Goal: Task Accomplishment & Management: Use online tool/utility

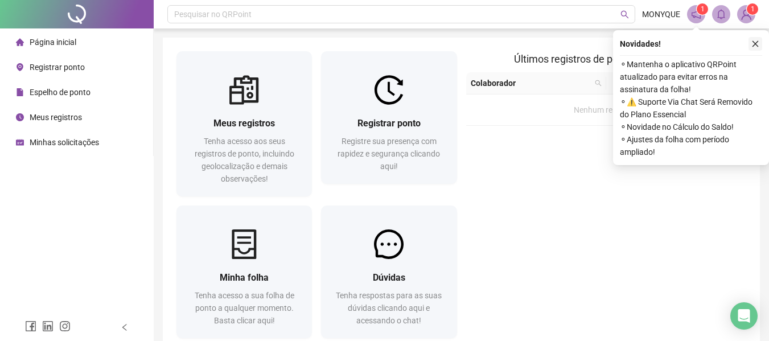
click at [756, 43] on icon "close" at bounding box center [756, 44] width 8 height 8
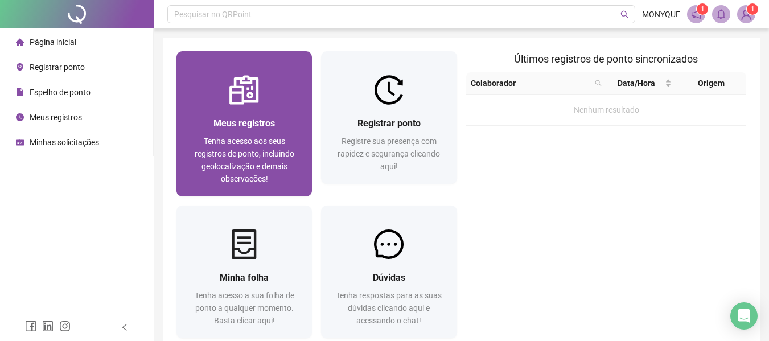
click at [241, 163] on span "Tenha acesso aos seus registros de ponto, incluindo geolocalização e demais obs…" at bounding box center [245, 160] width 100 height 47
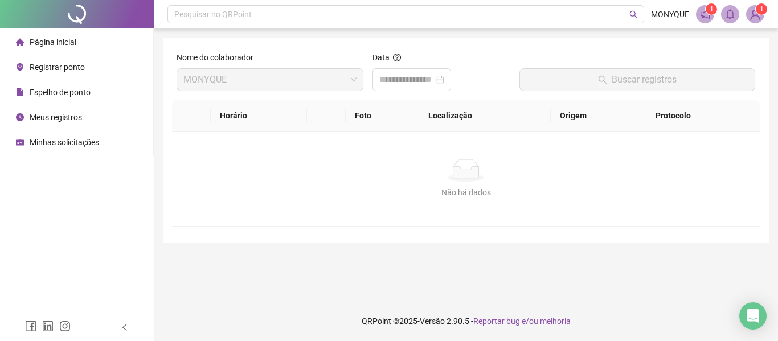
click at [67, 63] on span "Registrar ponto" at bounding box center [57, 67] width 55 height 9
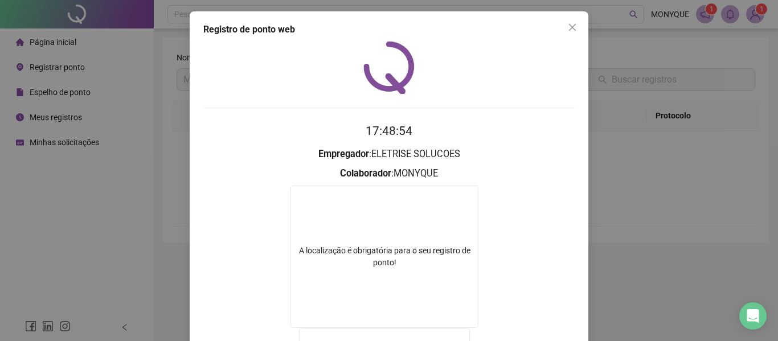
scroll to position [114, 0]
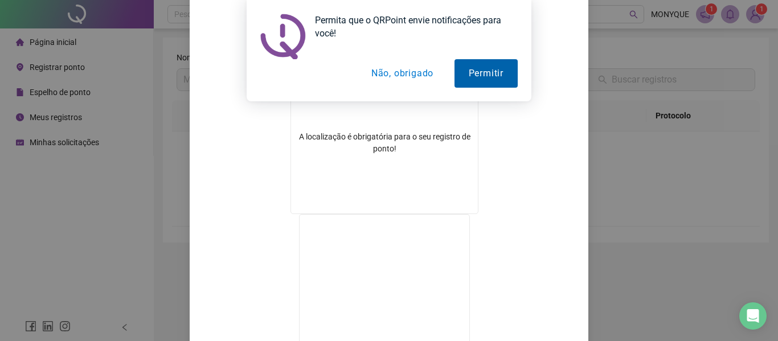
click at [493, 74] on button "Permitir" at bounding box center [486, 73] width 63 height 28
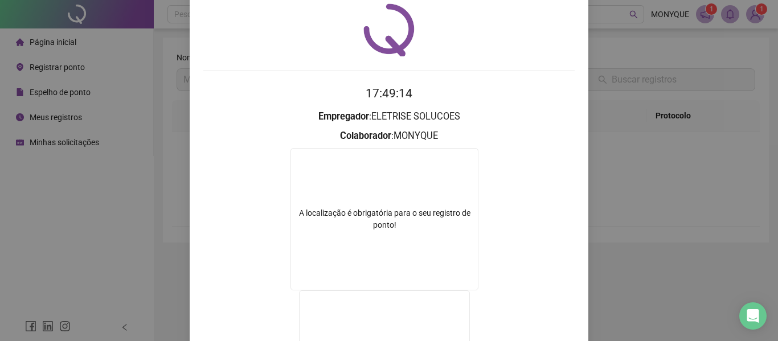
scroll to position [0, 0]
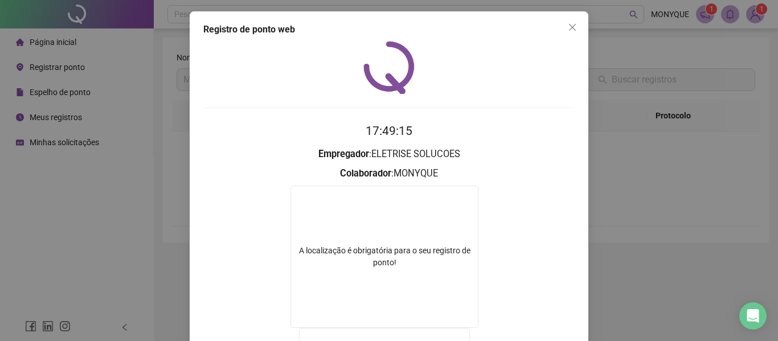
click at [120, 115] on div "Registro de ponto web 17:49:15 Empregador : ELETRISE SOLUCOES Colaborador : MON…" at bounding box center [389, 170] width 778 height 341
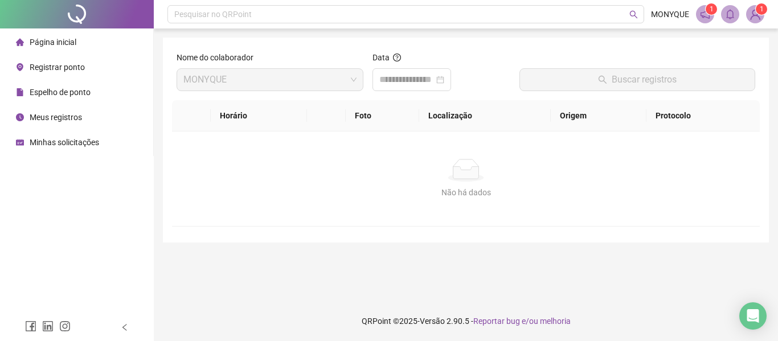
click at [75, 66] on span "Registrar ponto" at bounding box center [57, 67] width 55 height 9
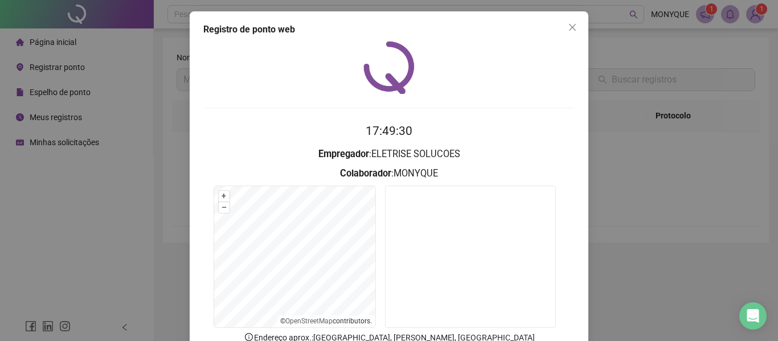
click at [573, 37] on div "Registro de ponto web 17:49:30 Empregador : ELETRISE SOLUCOES Colaborador : MON…" at bounding box center [389, 208] width 399 height 395
click at [568, 29] on icon "close" at bounding box center [572, 27] width 9 height 9
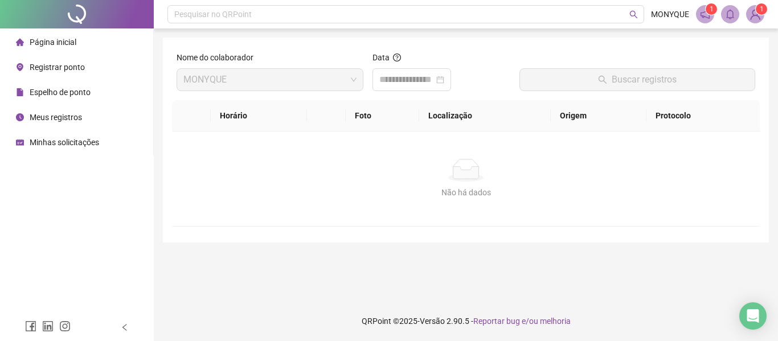
click at [763, 15] on img at bounding box center [755, 14] width 17 height 17
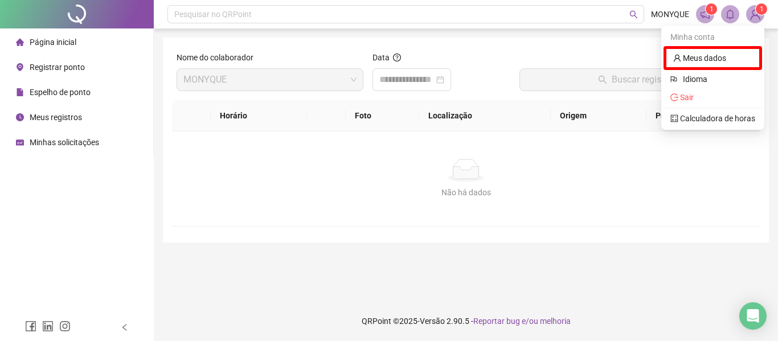
click at [750, 15] on img at bounding box center [755, 14] width 17 height 17
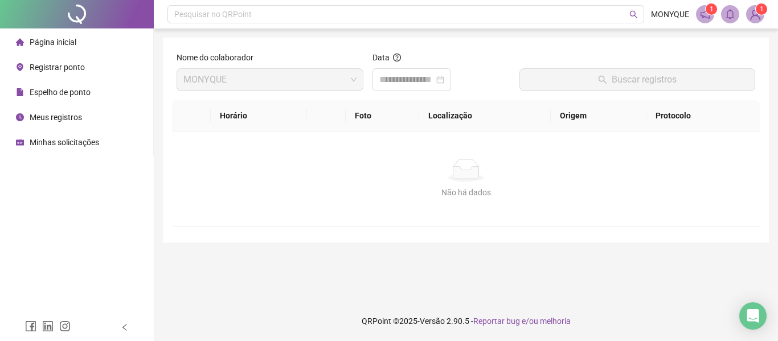
click at [750, 15] on img at bounding box center [755, 14] width 17 height 17
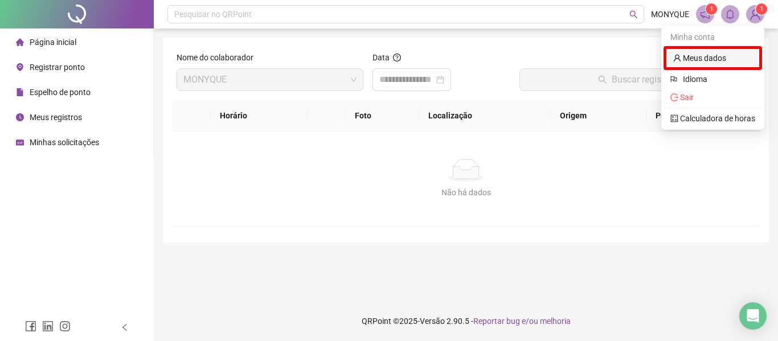
click at [722, 59] on link "Meus dados" at bounding box center [699, 58] width 53 height 9
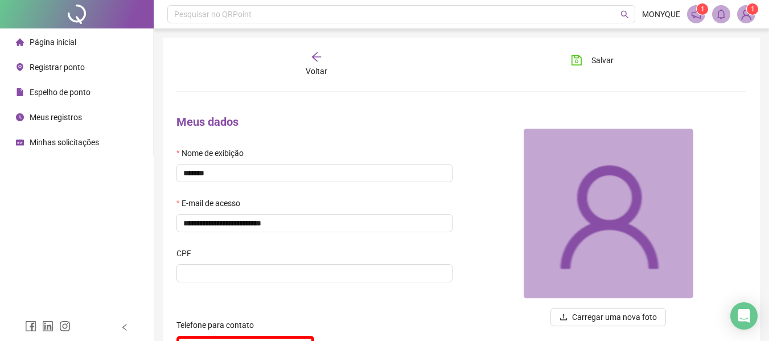
click at [66, 45] on span "Página inicial" at bounding box center [53, 42] width 47 height 9
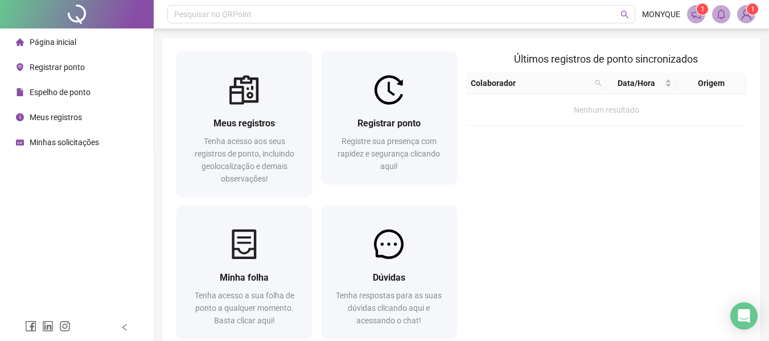
click at [66, 65] on span "Registrar ponto" at bounding box center [57, 67] width 55 height 9
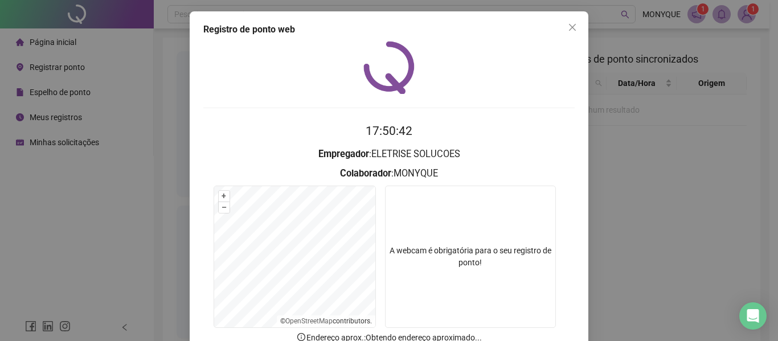
click at [575, 26] on span "Close" at bounding box center [572, 27] width 18 height 9
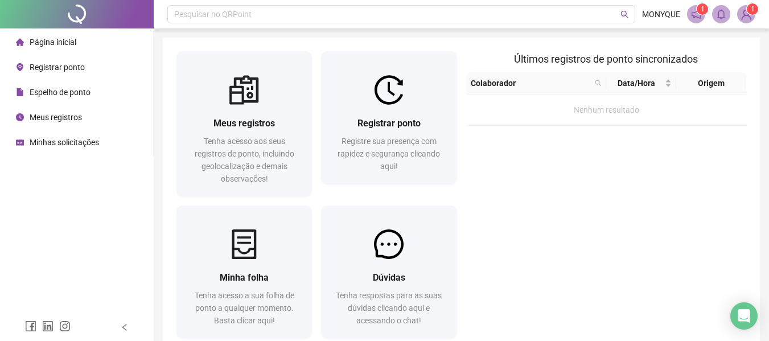
click at [57, 141] on span "Minhas solicitações" at bounding box center [64, 142] width 69 height 9
